Goal: Obtain resource: Obtain resource

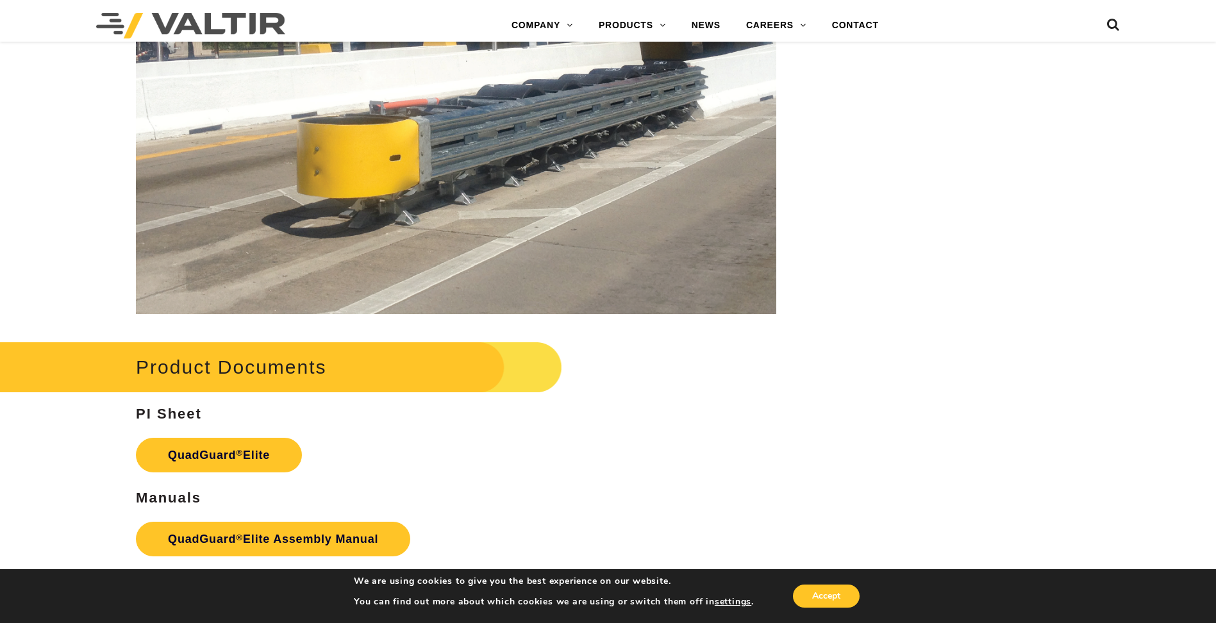
scroll to position [2137, 0]
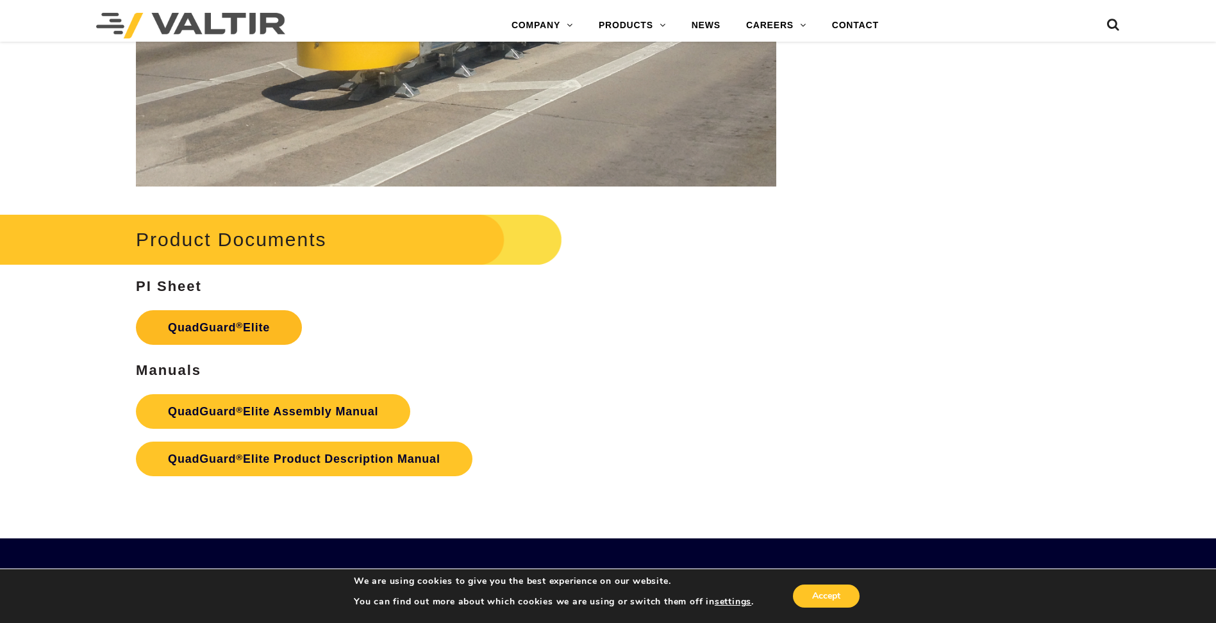
click at [242, 324] on sup "®" at bounding box center [239, 326] width 7 height 10
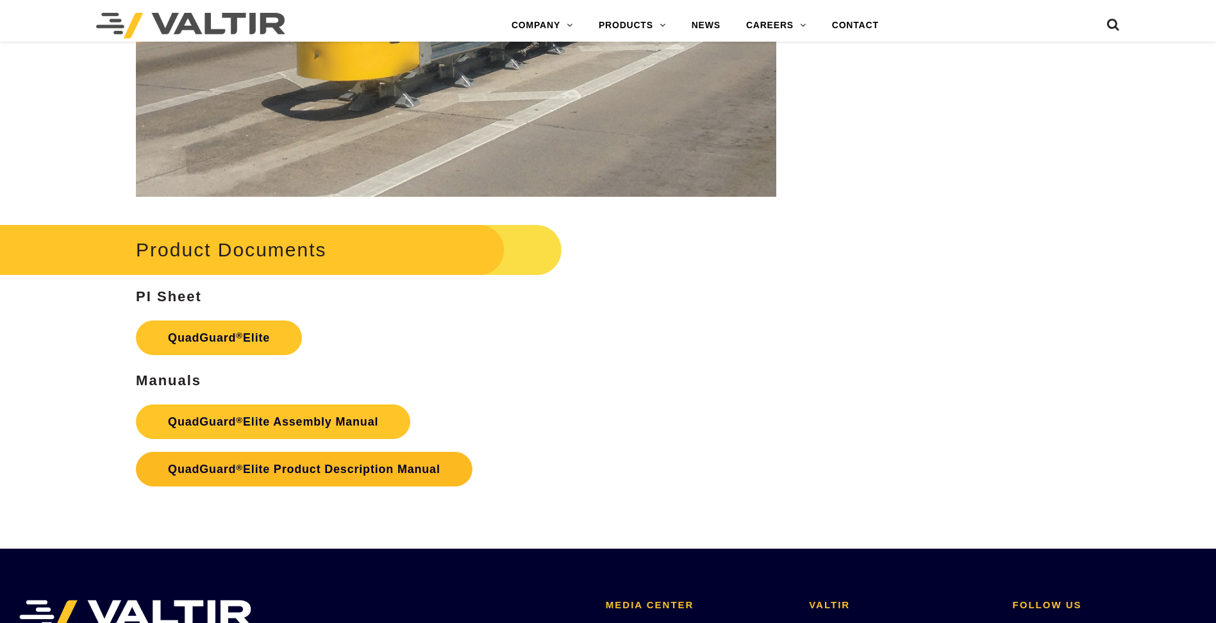
scroll to position [2137, 0]
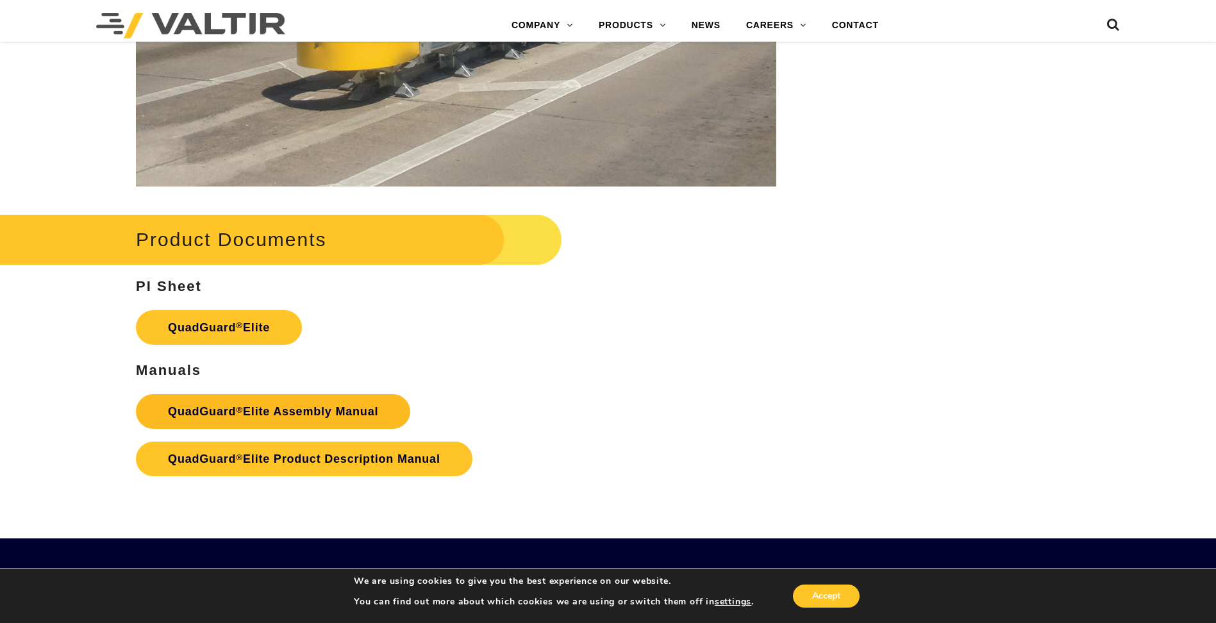
click at [339, 419] on link "QuadGuard ® Elite Assembly Manual" at bounding box center [273, 411] width 274 height 35
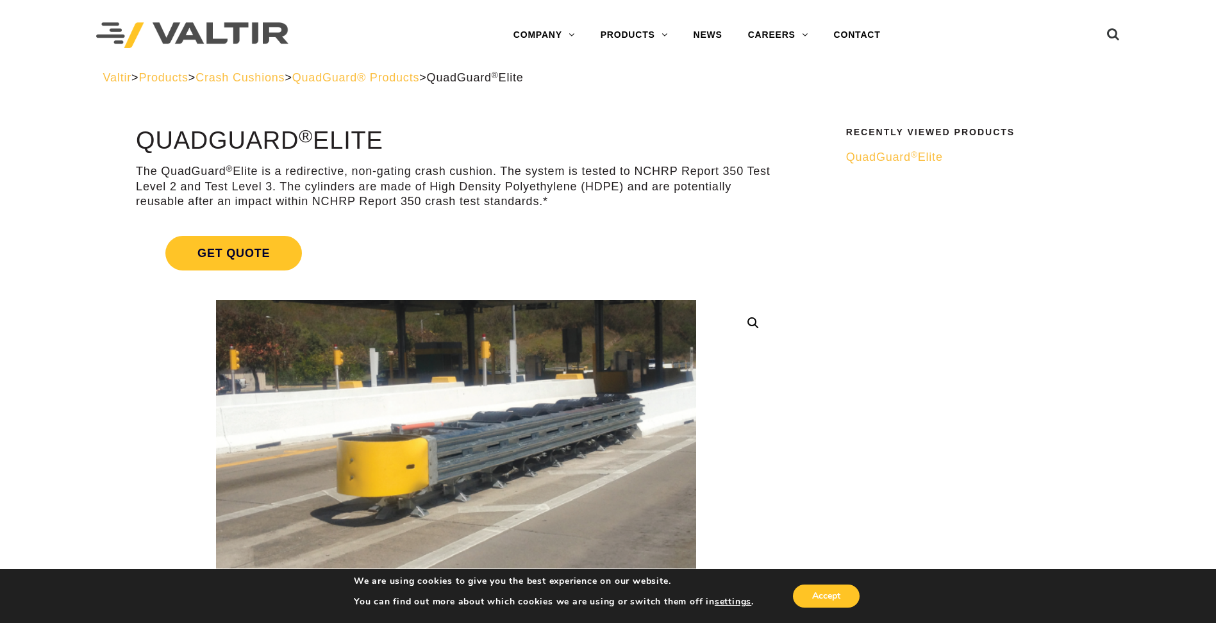
click at [174, 78] on span "Products" at bounding box center [162, 77] width 49 height 13
click at [524, 77] on span "QuadGuard ® Elite" at bounding box center [475, 77] width 97 height 13
click at [420, 77] on span "QuadGuard® Products" at bounding box center [356, 77] width 128 height 13
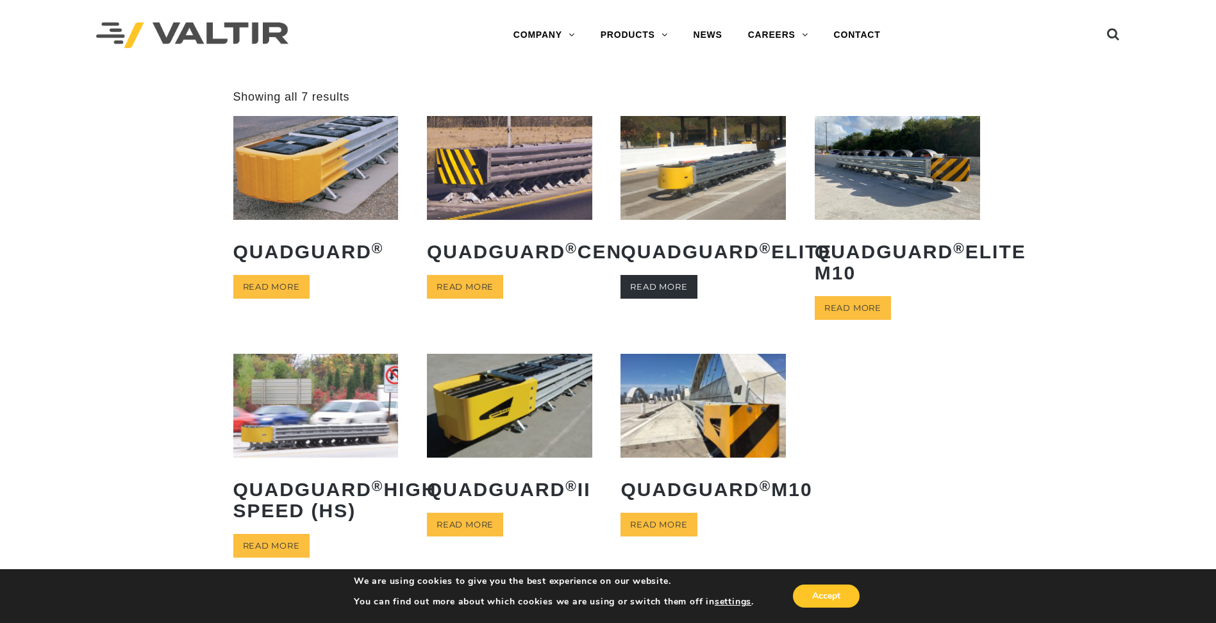
click at [655, 299] on link "Read more" at bounding box center [659, 287] width 76 height 24
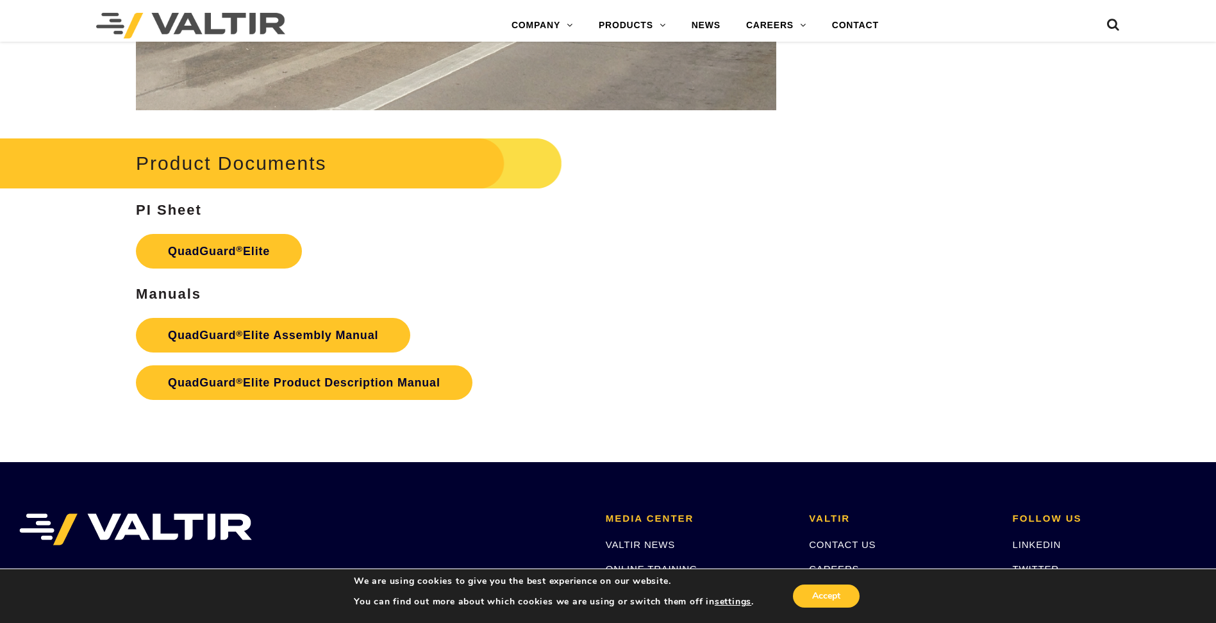
scroll to position [2244, 0]
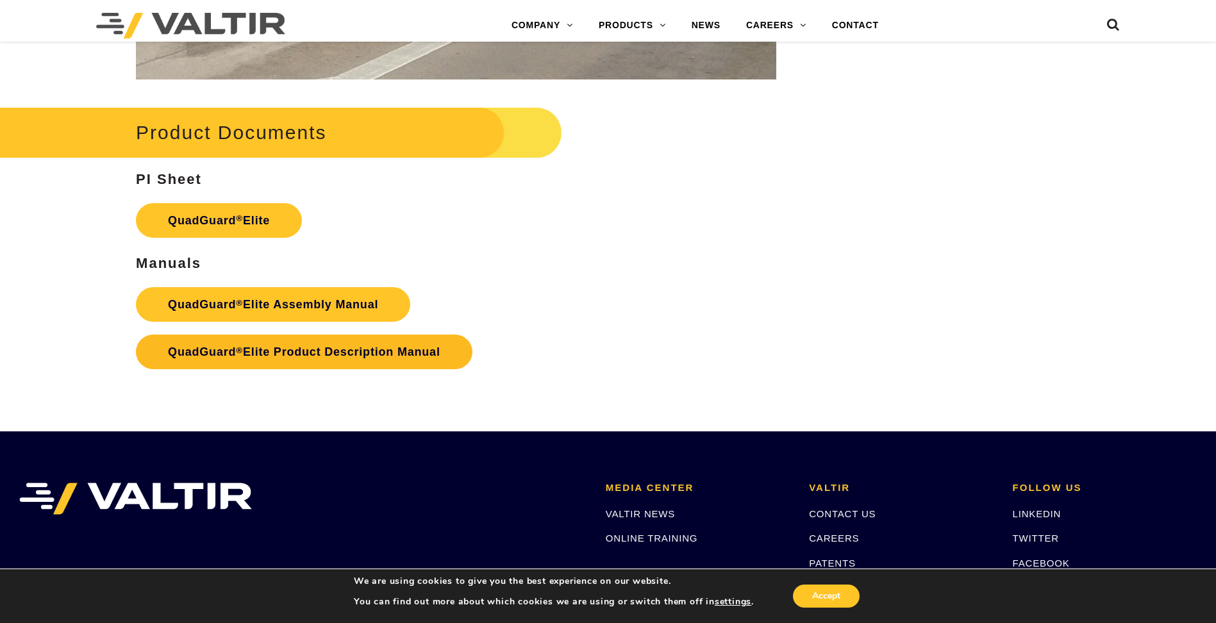
click at [380, 353] on link "QuadGuard ® Elite Product Description Manual" at bounding box center [304, 352] width 337 height 35
